Goal: Navigation & Orientation: Find specific page/section

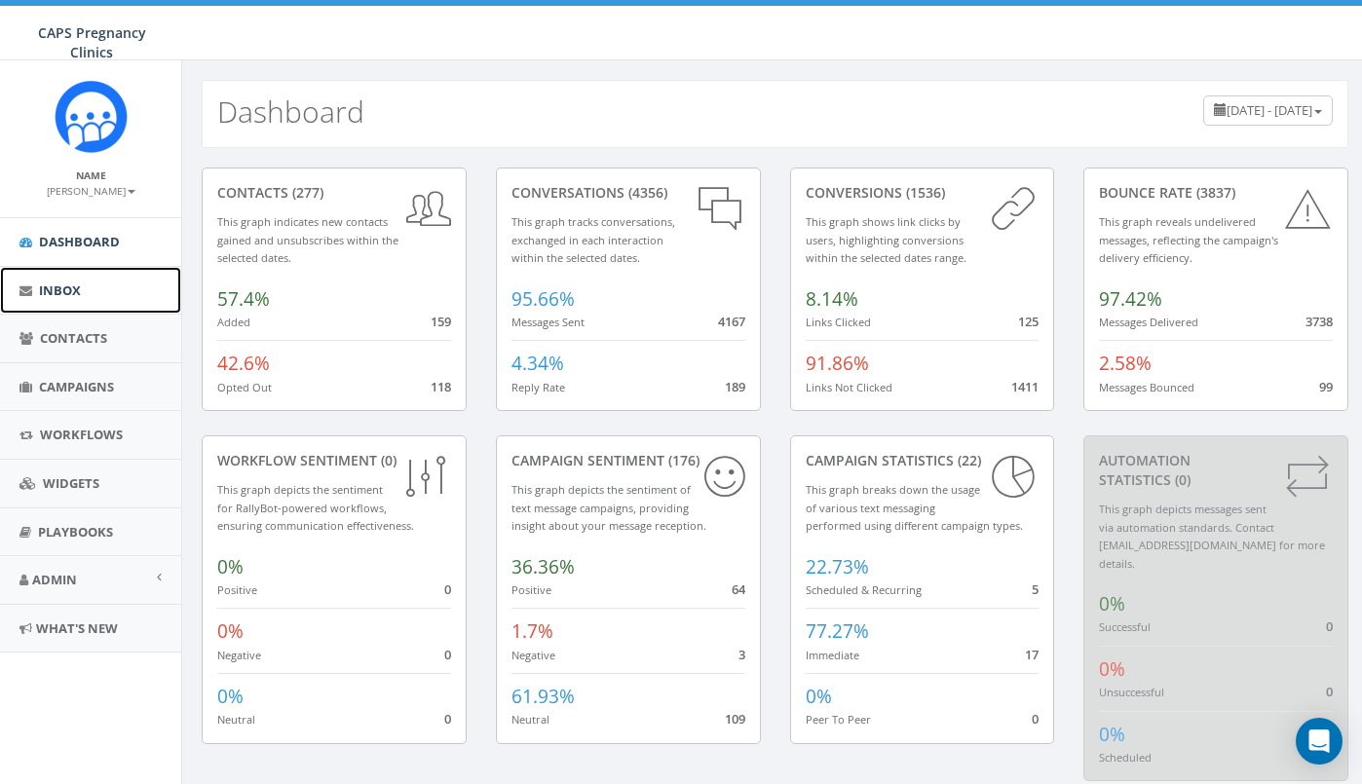
click at [61, 286] on span "Inbox" at bounding box center [60, 290] width 42 height 18
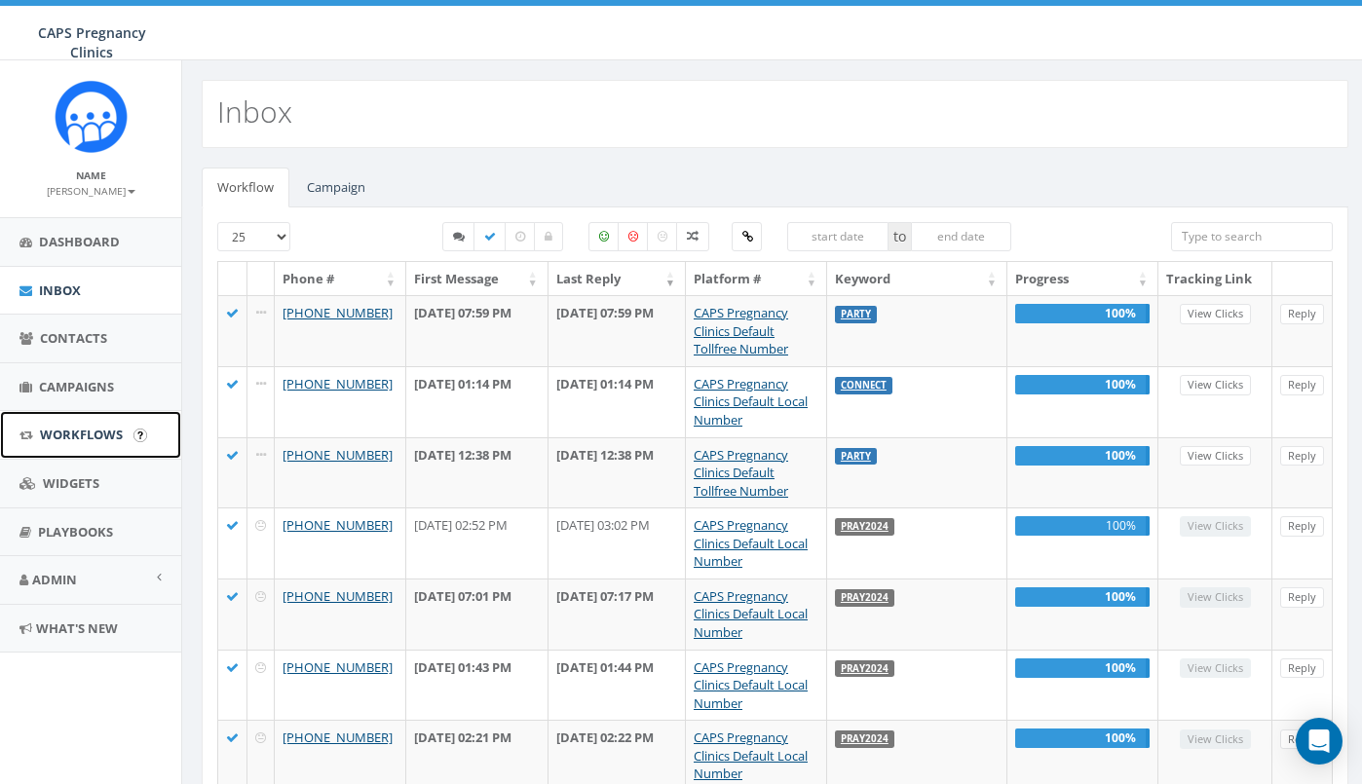
click at [66, 433] on span "Workflows" at bounding box center [81, 435] width 83 height 18
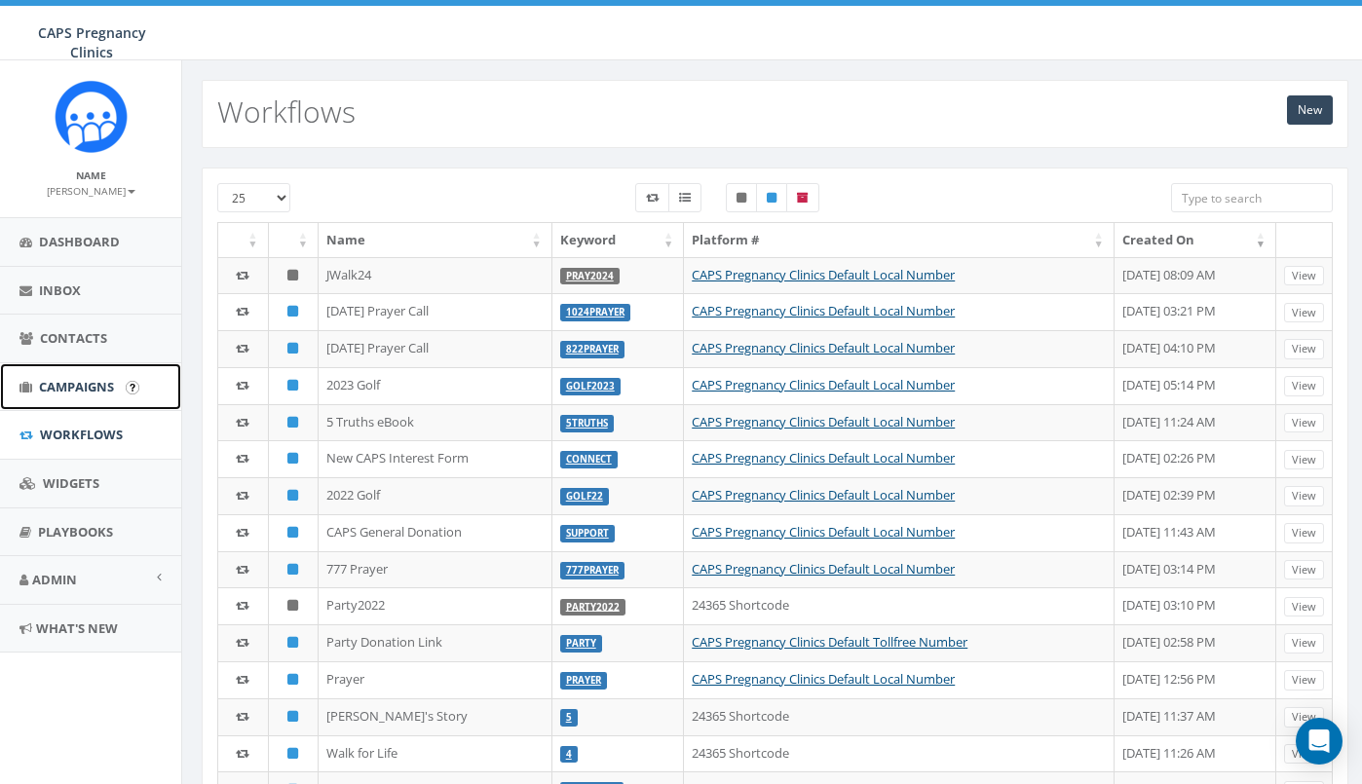
click at [56, 389] on span "Campaigns" at bounding box center [76, 387] width 75 height 18
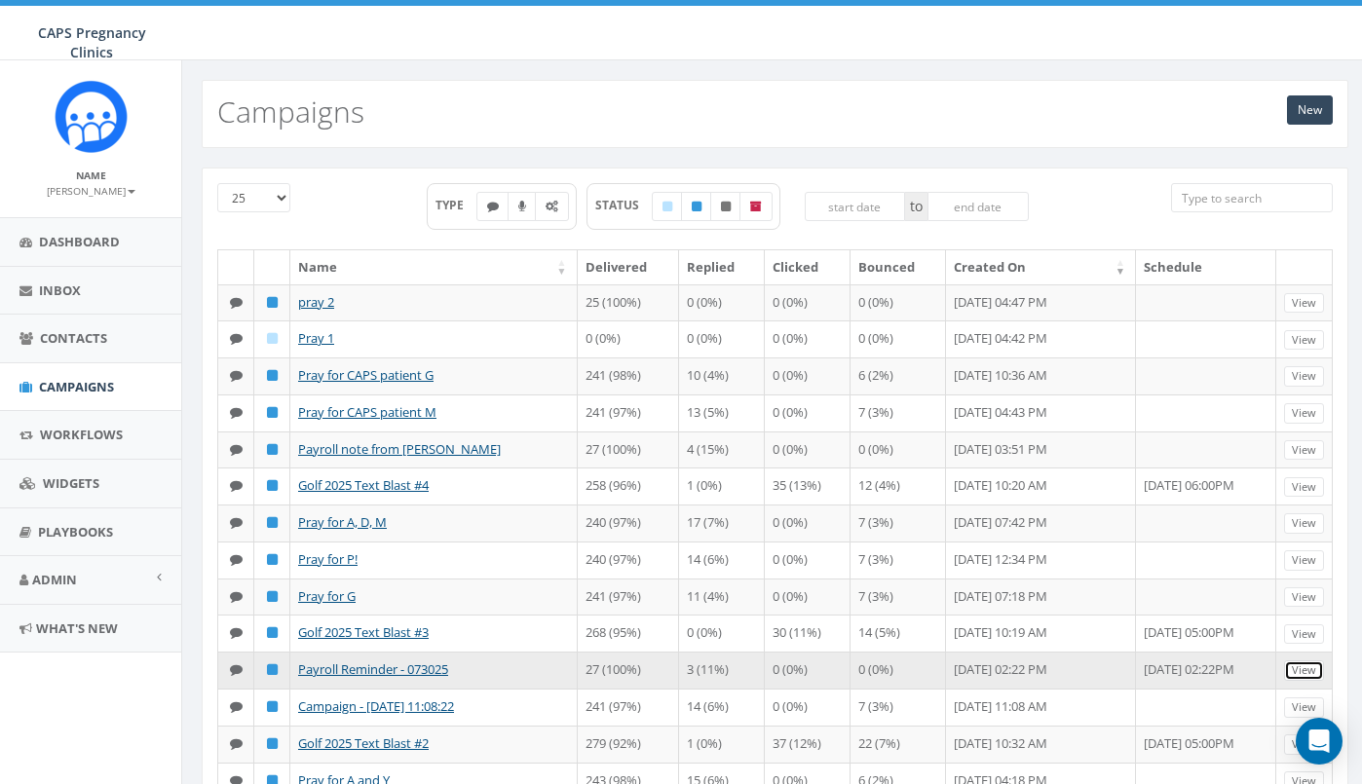
click at [1298, 681] on link "View" at bounding box center [1304, 670] width 40 height 20
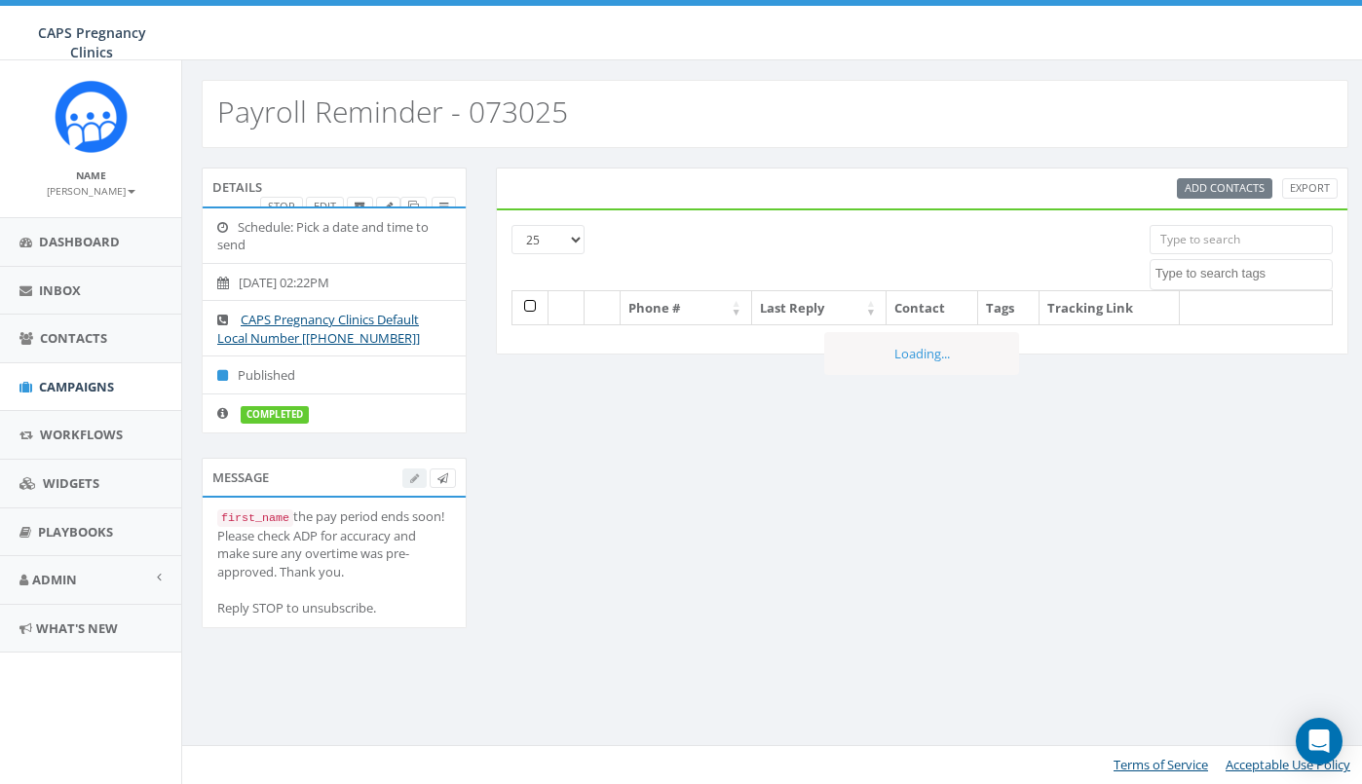
select select
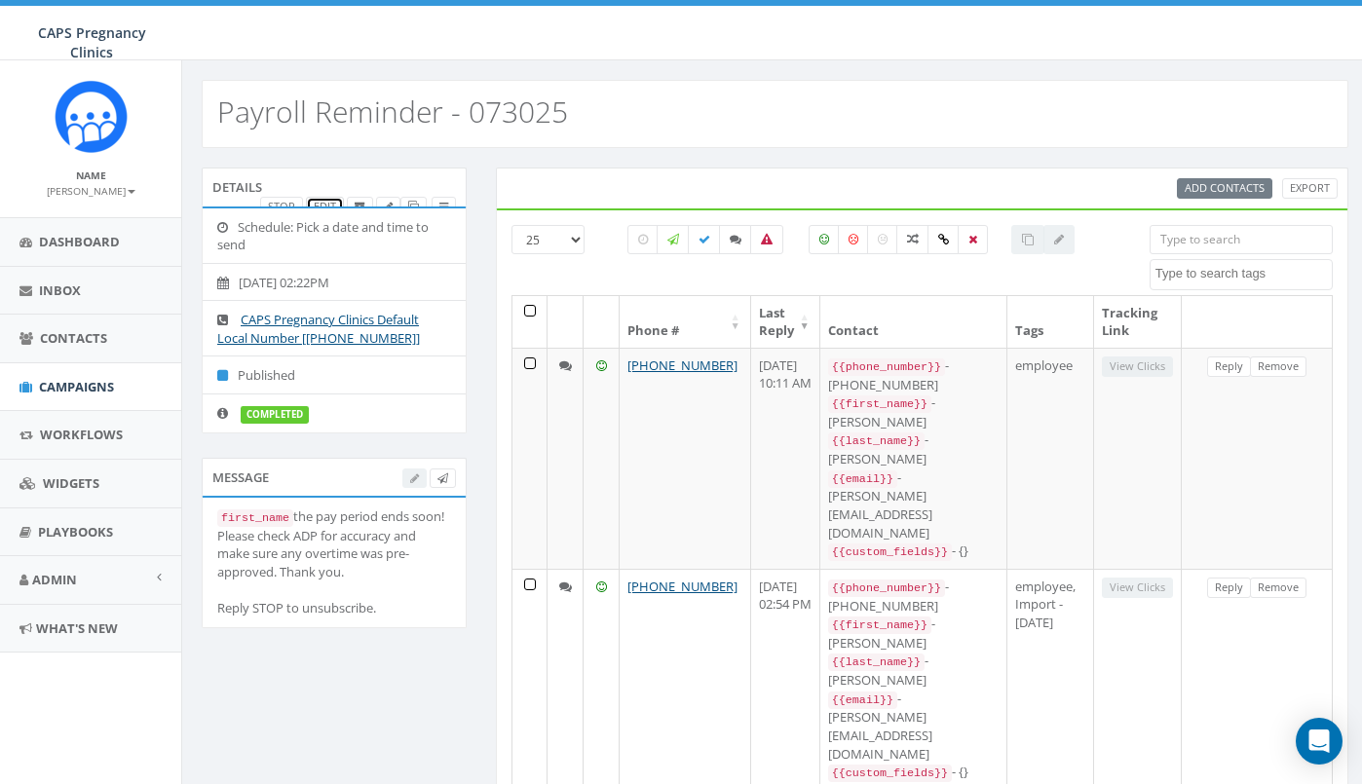
click at [330, 200] on link "Edit" at bounding box center [325, 207] width 38 height 20
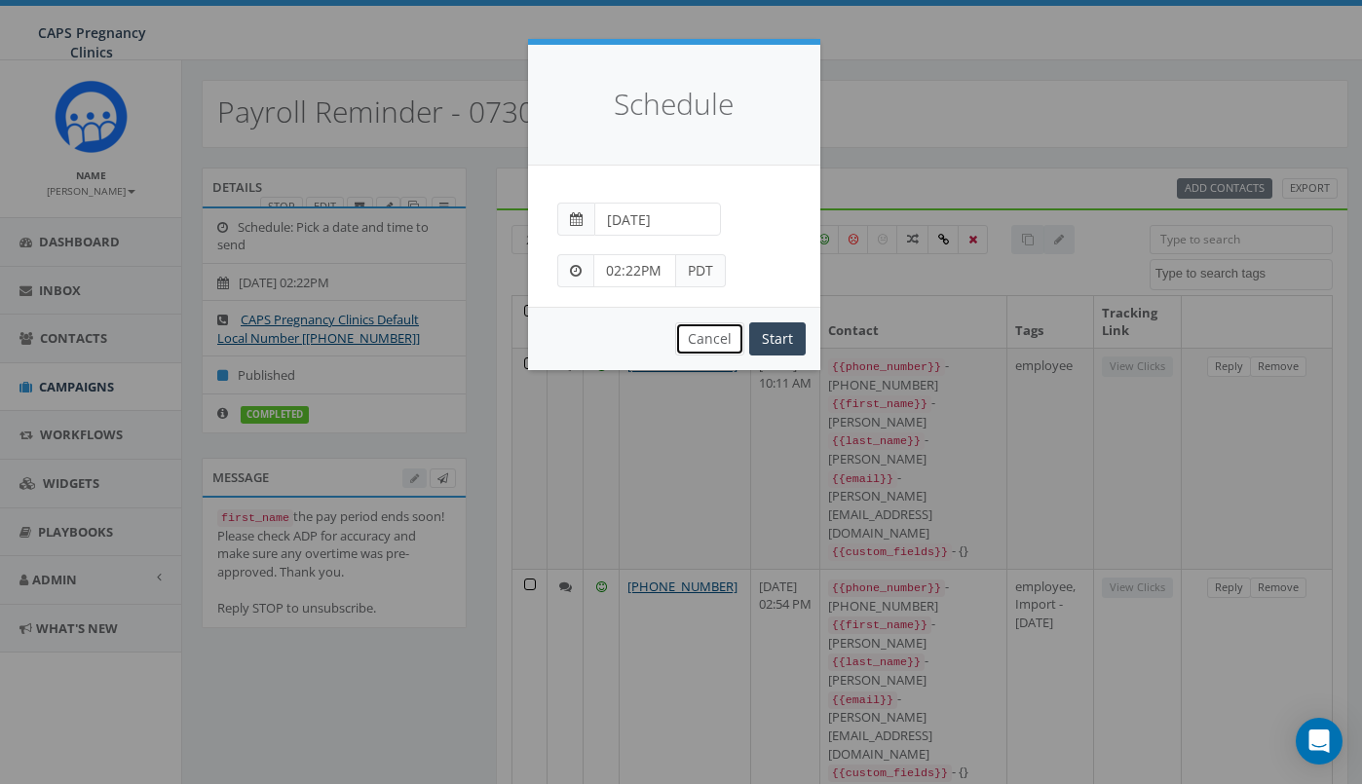
click at [708, 339] on button "Cancel" at bounding box center [709, 338] width 69 height 33
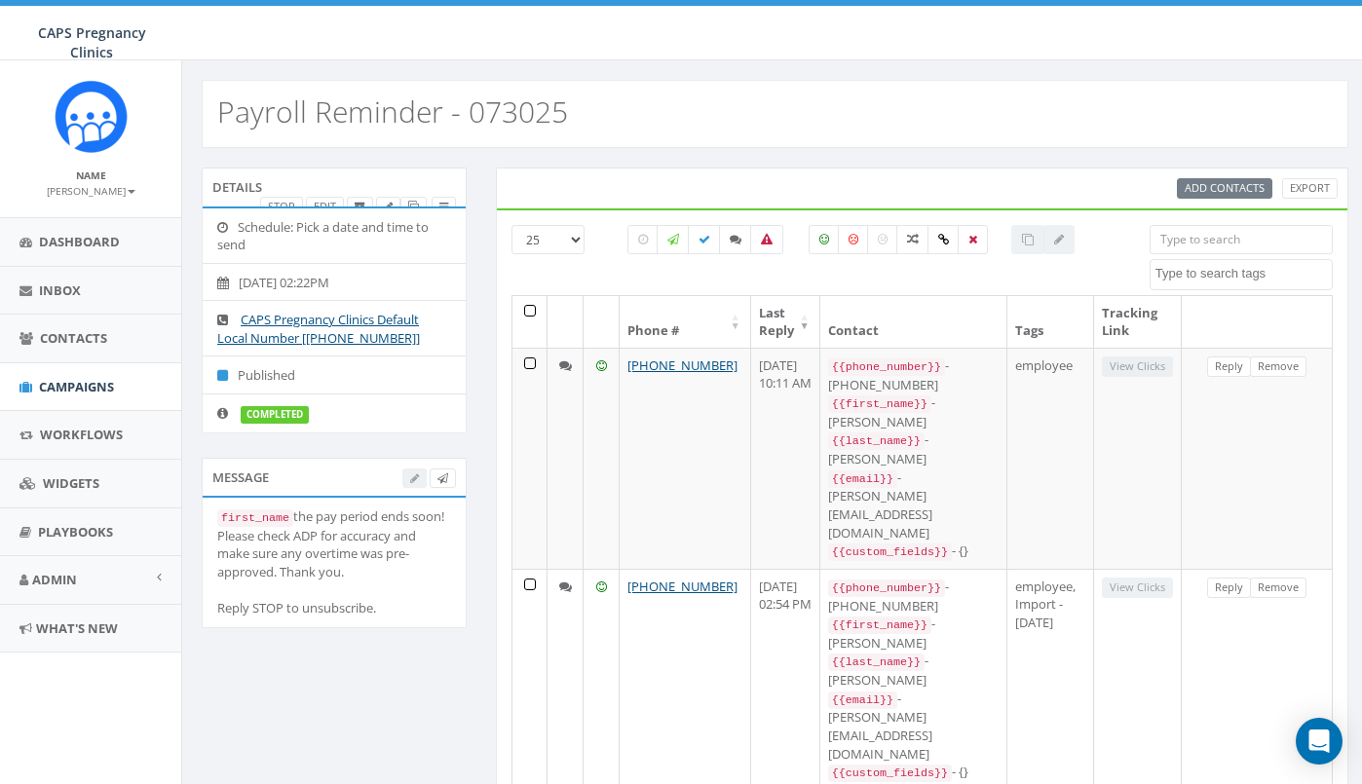
click at [413, 479] on div at bounding box center [429, 478] width 54 height 20
click at [126, 245] on link "Dashboard" at bounding box center [90, 242] width 181 height 48
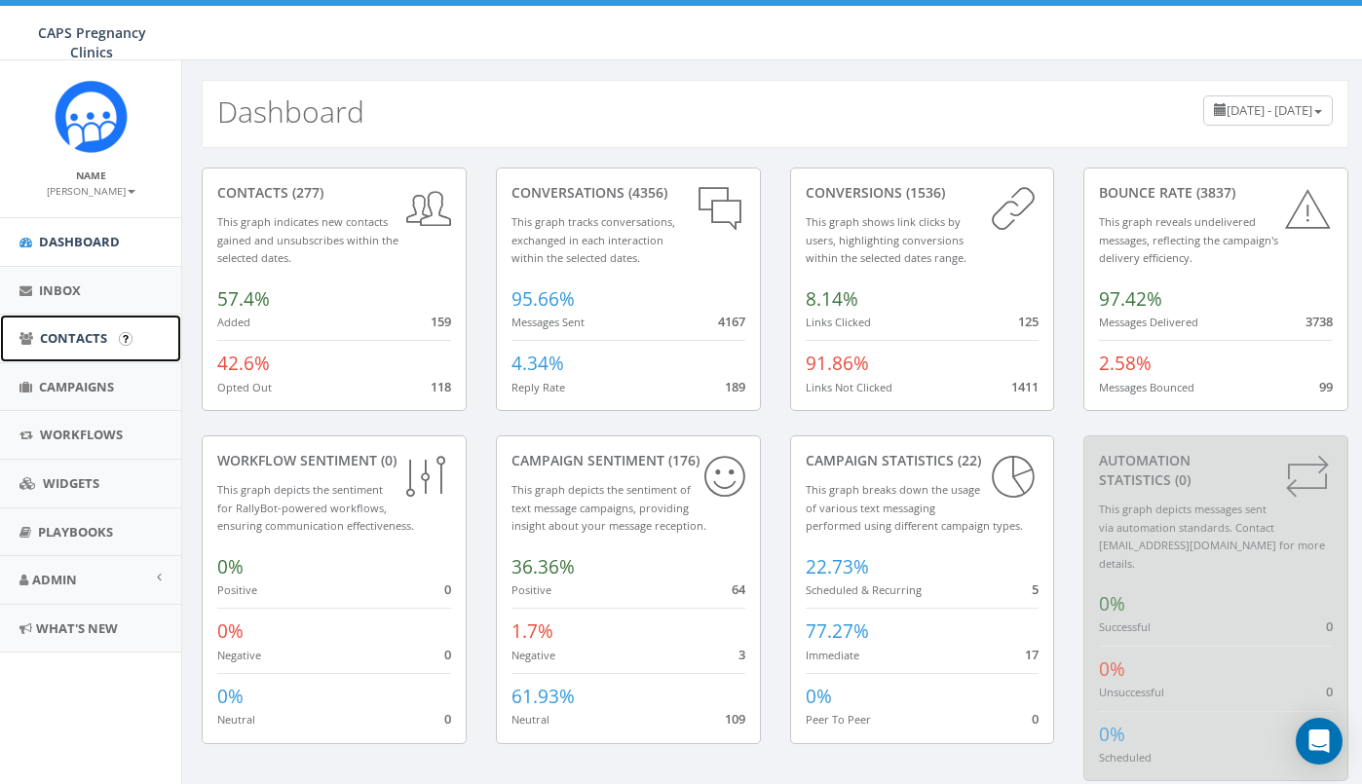
click at [63, 334] on span "Contacts" at bounding box center [73, 338] width 67 height 18
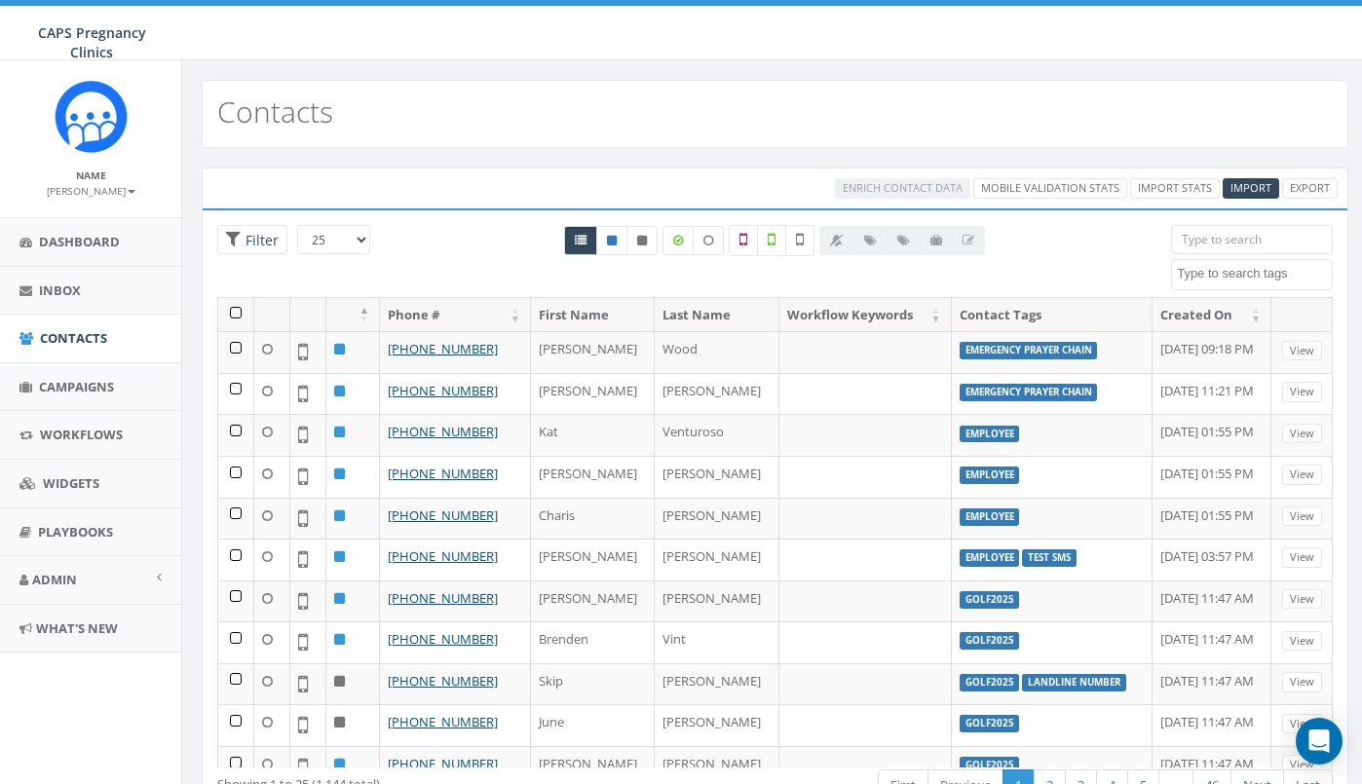
select select
click at [93, 197] on small "[PERSON_NAME]" at bounding box center [91, 191] width 89 height 14
click at [75, 242] on link "Sign Out" at bounding box center [97, 245] width 154 height 24
